Goal: Transaction & Acquisition: Purchase product/service

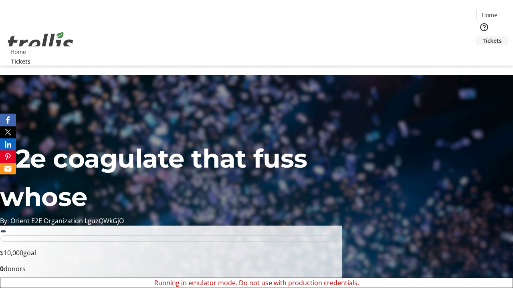
click at [482, 36] on span "Tickets" at bounding box center [491, 40] width 19 height 8
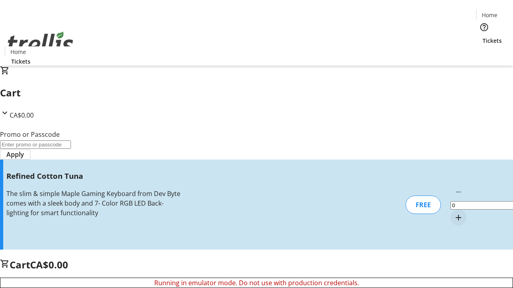
click at [453, 213] on mat-icon "Increment by one" at bounding box center [458, 218] width 10 height 10
type input "1"
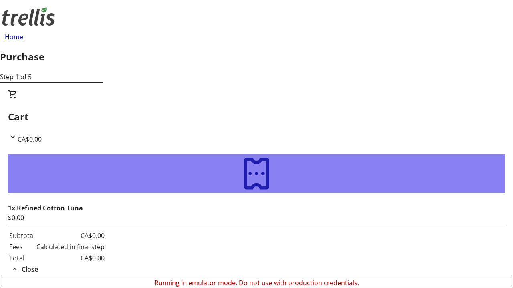
type input "[PERSON_NAME][EMAIL_ADDRESS][DOMAIN_NAME]"
type input "[PERSON_NAME]"
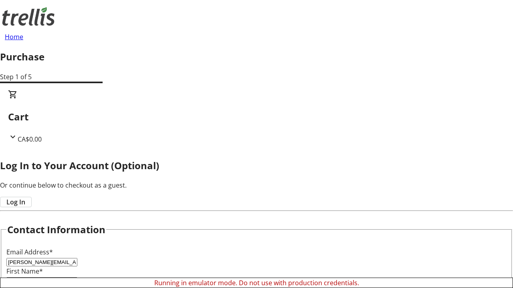
type input "Frami"
